Goal: Information Seeking & Learning: Find specific fact

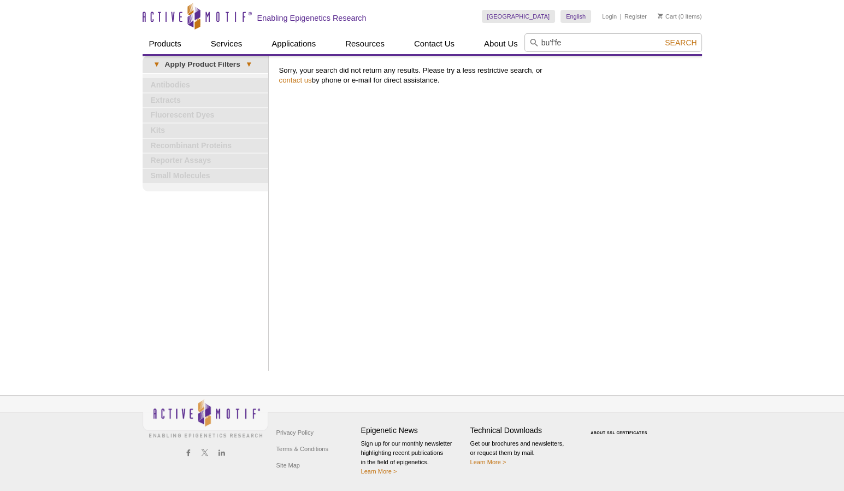
type input "buffer"
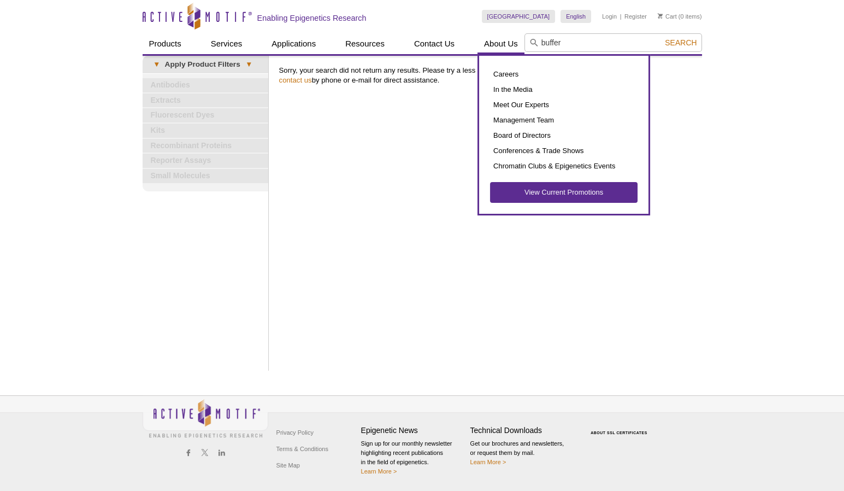
drag, startPoint x: 567, startPoint y: 39, endPoint x: 511, endPoint y: 39, distance: 55.2
click at [511, 39] on div "Products ChIP Assays ChIP Accessory Products ChIP Kits ChIP-Validated Antibodie…" at bounding box center [423, 43] width 560 height 21
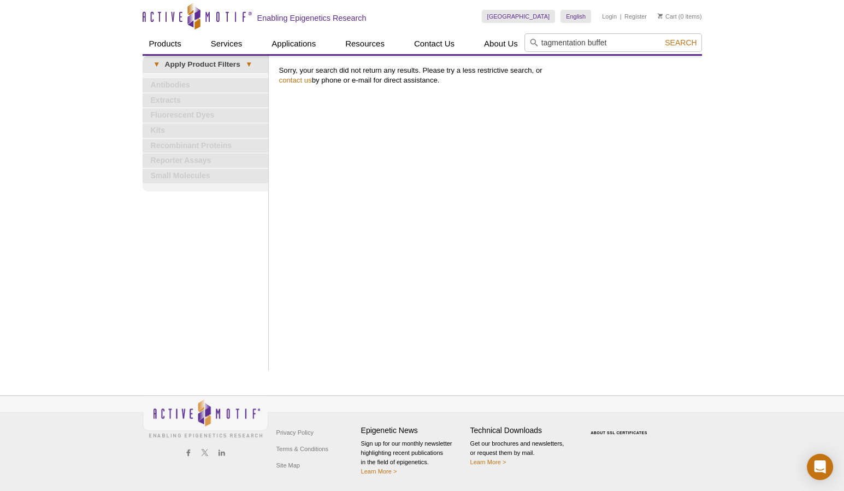
type input "tagmentation buffet"
click at [534, 40] on icon at bounding box center [534, 43] width 8 height 8
click at [681, 43] on span "Search" at bounding box center [681, 42] width 32 height 9
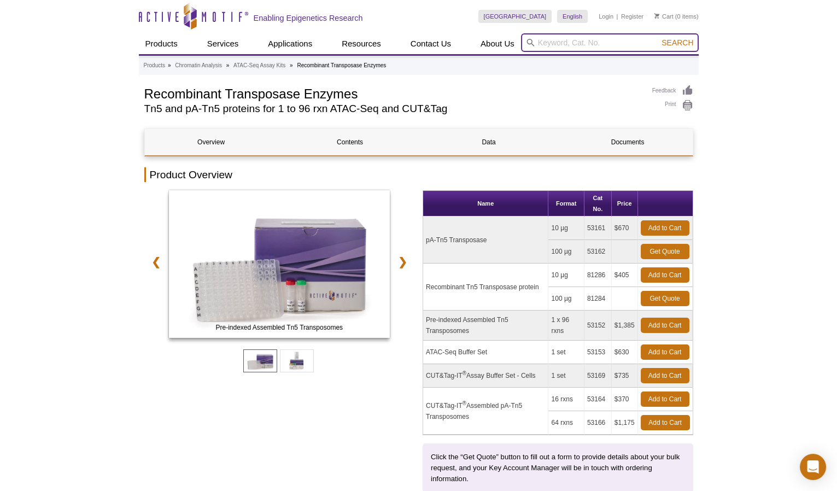
click at [553, 38] on input "search" at bounding box center [610, 42] width 178 height 19
type input "Tn5"
click at [658, 38] on button "Search" at bounding box center [677, 43] width 38 height 10
